Goal: Information Seeking & Learning: Learn about a topic

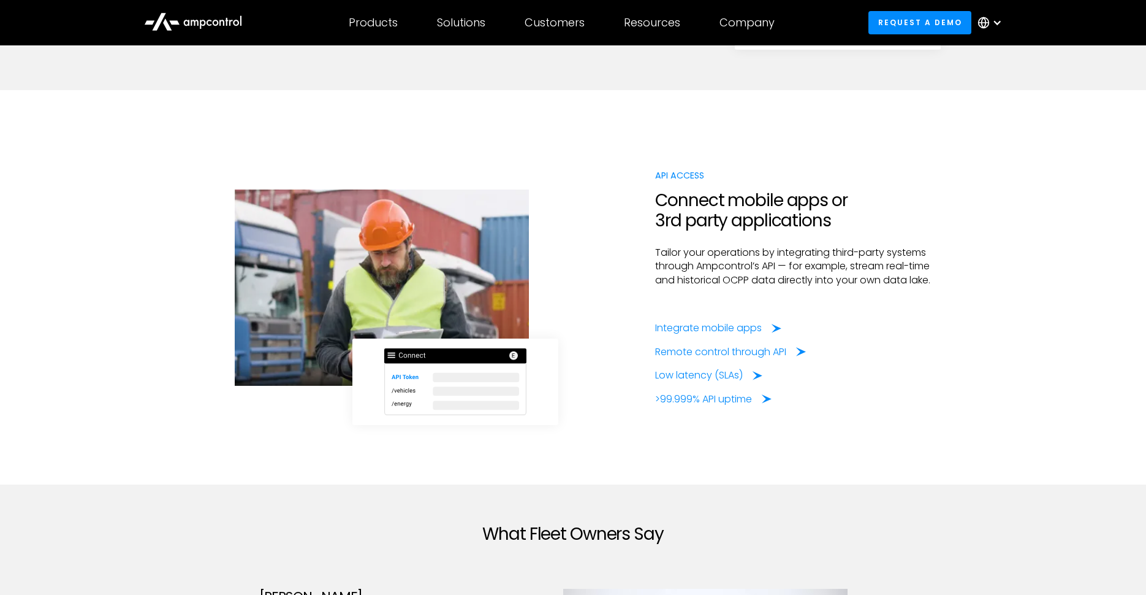
scroll to position [2951, 0]
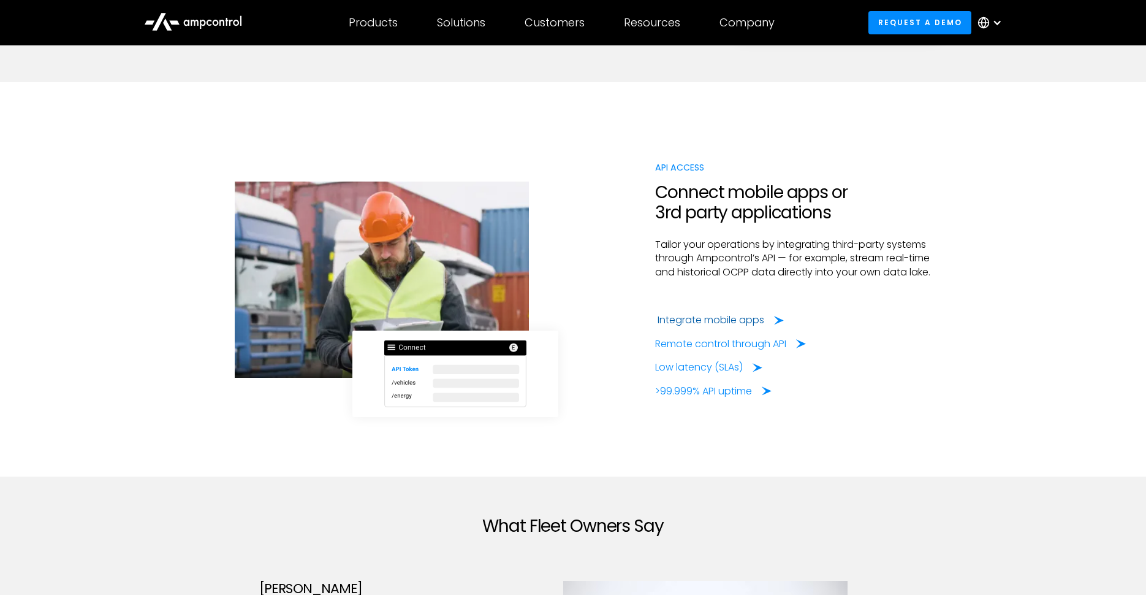
click at [682, 322] on div "Integrate mobile apps" at bounding box center [711, 319] width 107 height 13
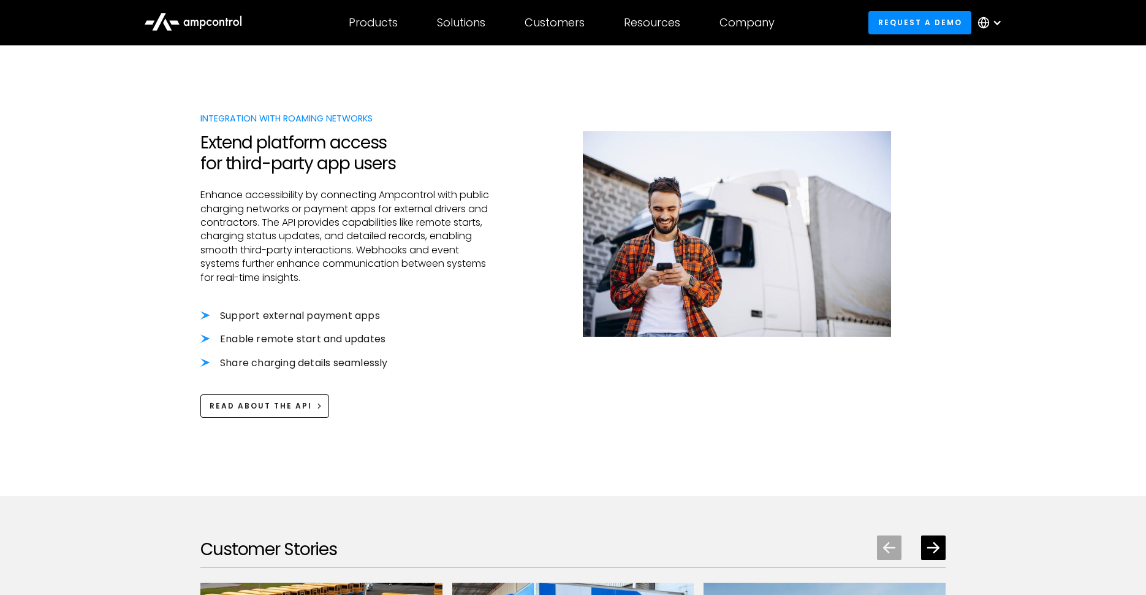
scroll to position [1317, 0]
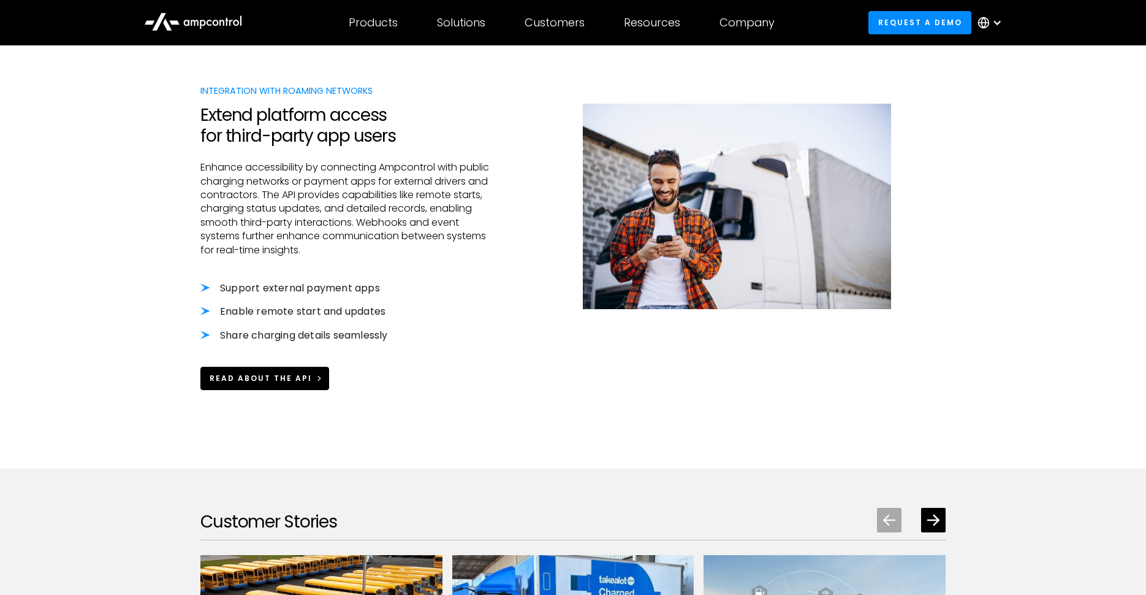
click at [293, 376] on div "Read about the API" at bounding box center [261, 378] width 102 height 11
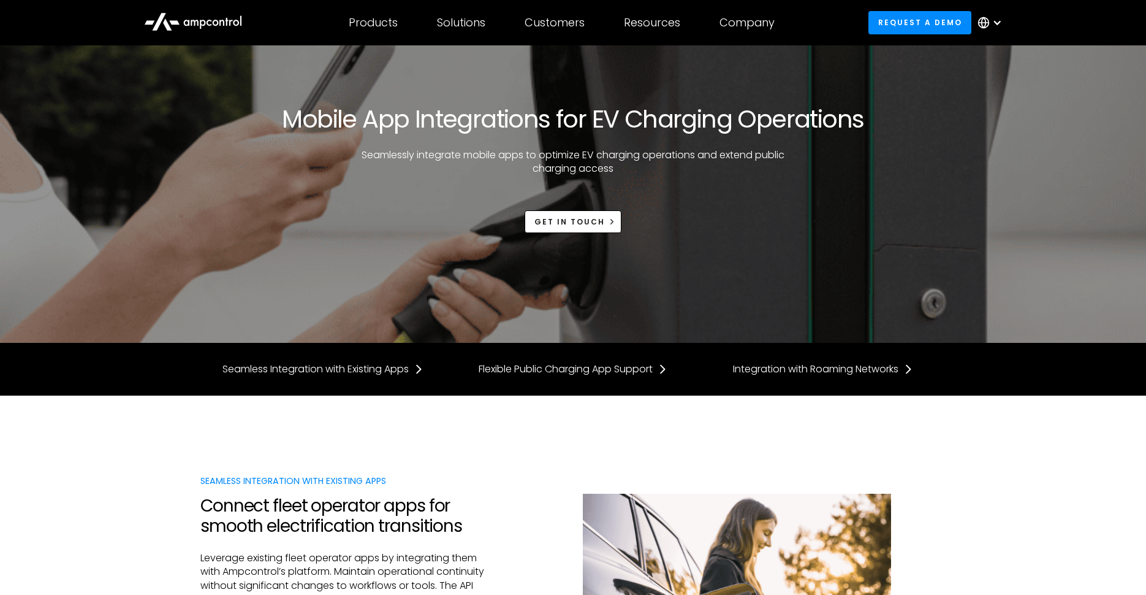
scroll to position [1317, 0]
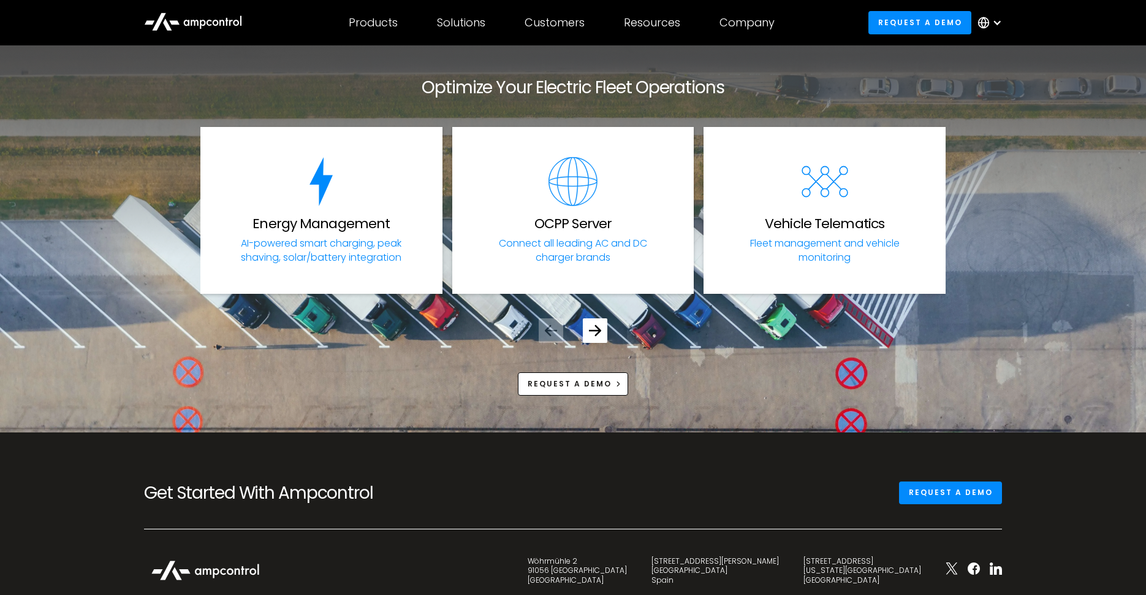
scroll to position [4322, 0]
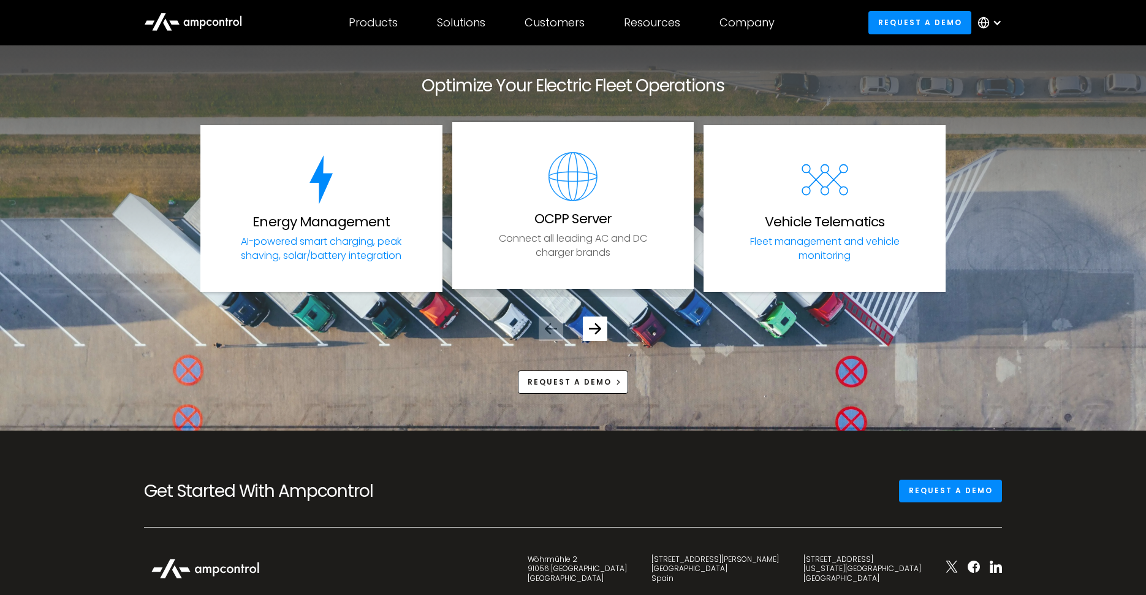
click at [568, 218] on h3 "OCPP Server" at bounding box center [573, 219] width 77 height 16
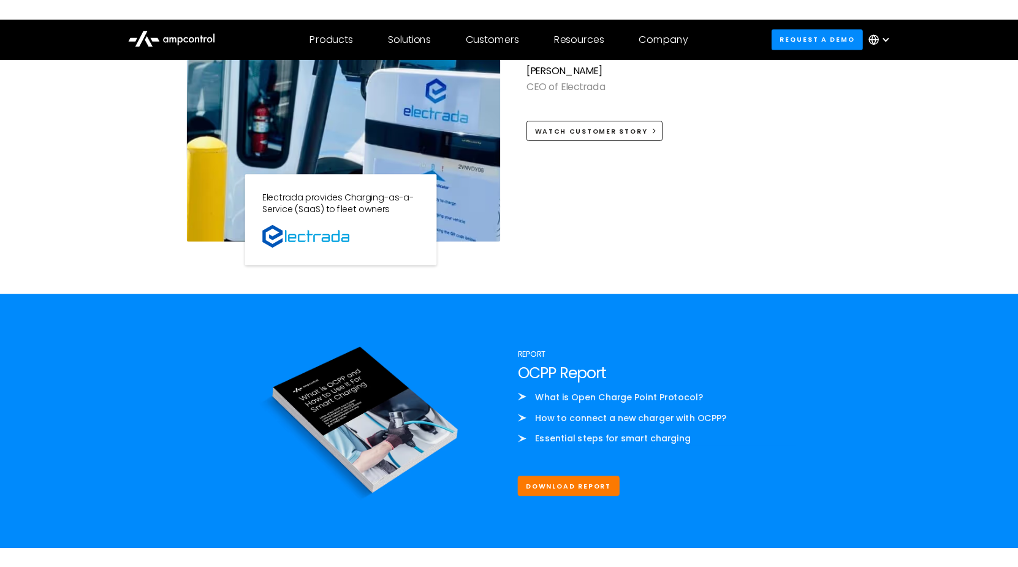
scroll to position [1281, 0]
